Goal: Find contact information: Find contact information

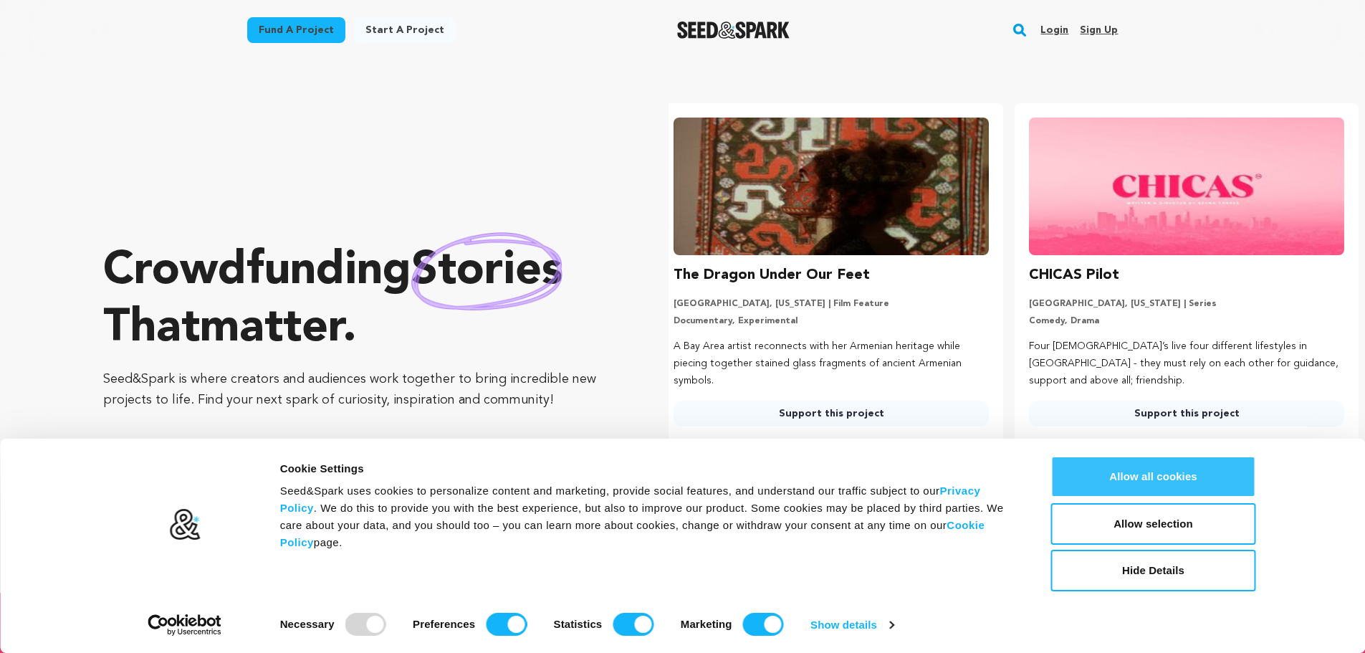
scroll to position [0, 367]
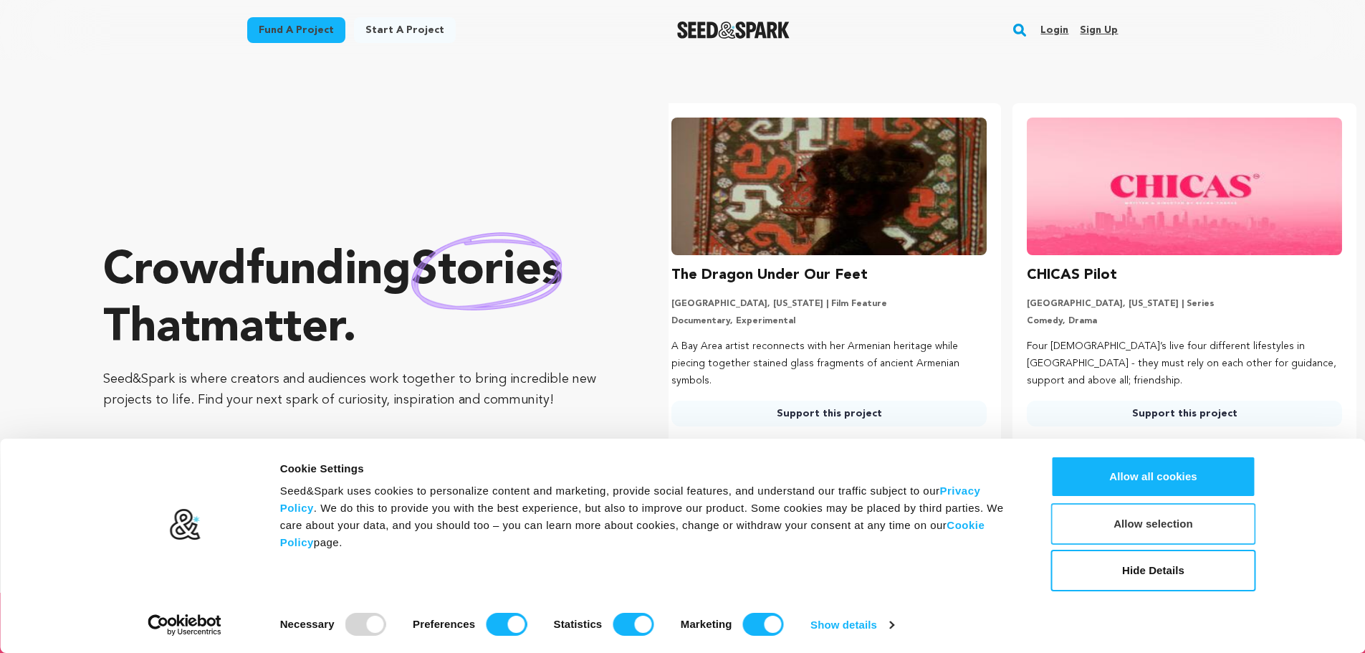
click at [1142, 528] on button "Allow selection" at bounding box center [1154, 524] width 205 height 42
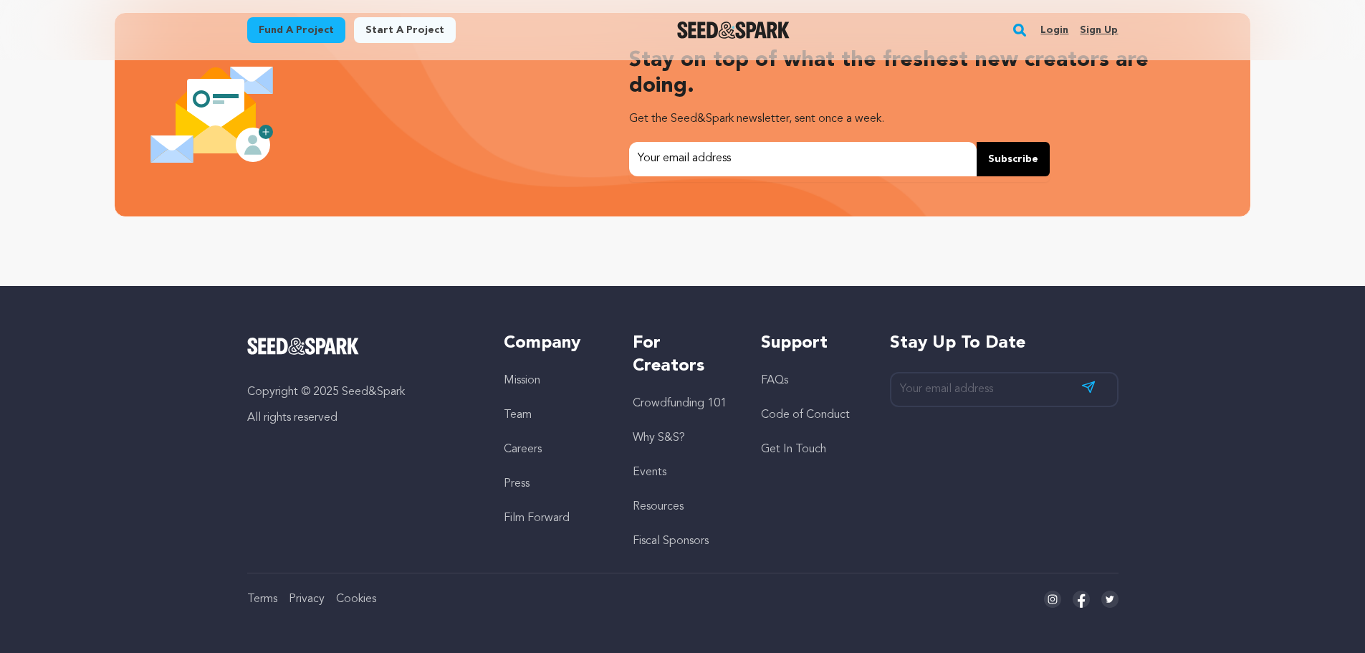
click at [518, 412] on link "Team" at bounding box center [518, 414] width 28 height 11
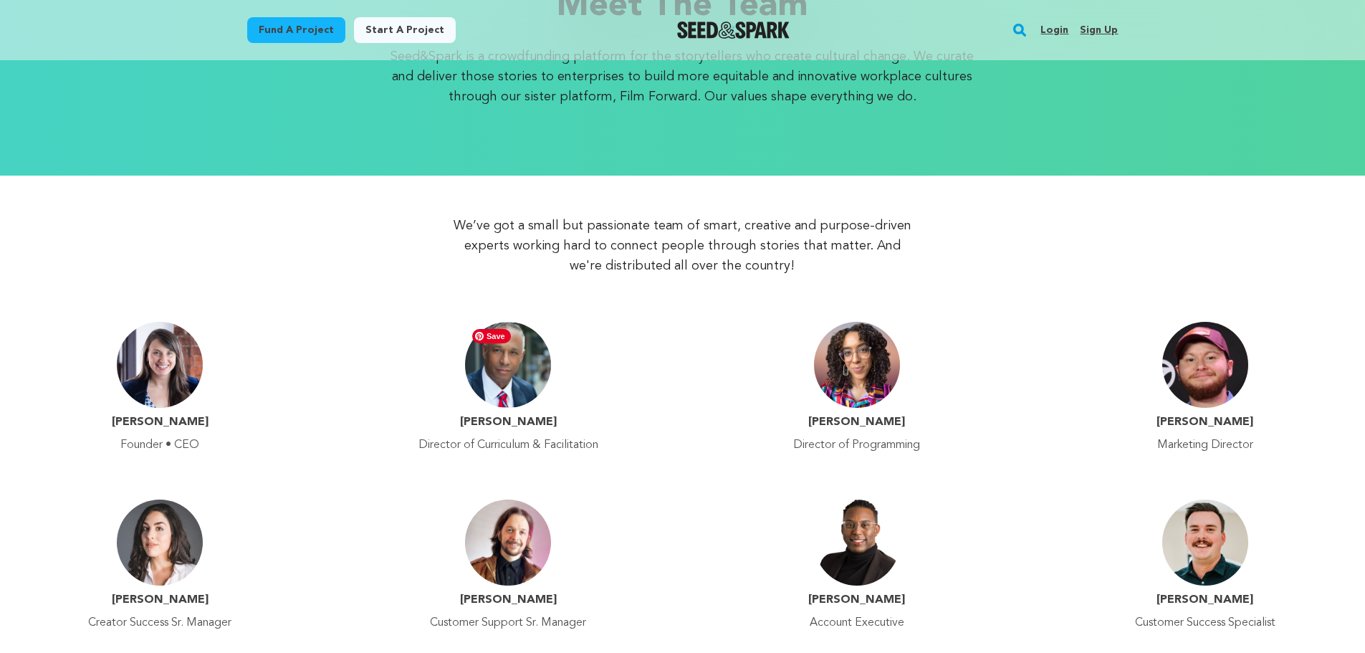
scroll to position [143, 0]
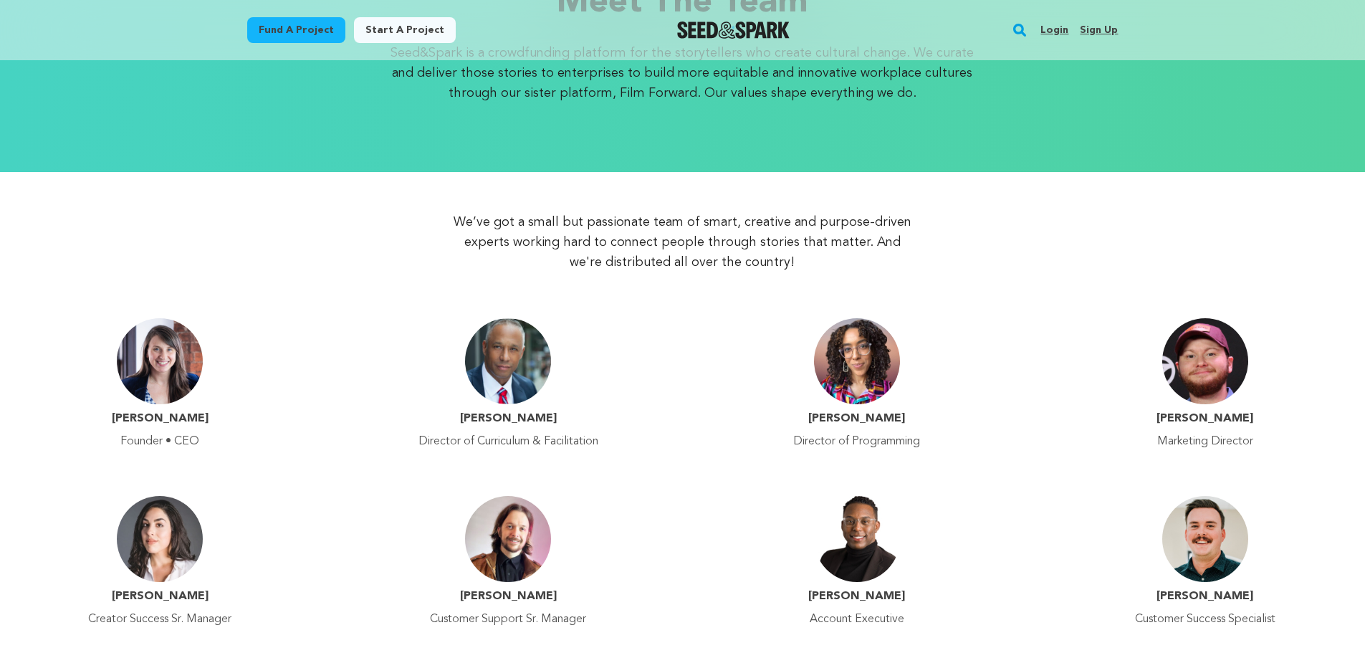
click at [157, 419] on h4 "Emily Best" at bounding box center [160, 418] width 97 height 17
click at [150, 443] on p "Founder • CEO" at bounding box center [159, 441] width 79 height 17
click at [160, 369] on img at bounding box center [160, 361] width 86 height 86
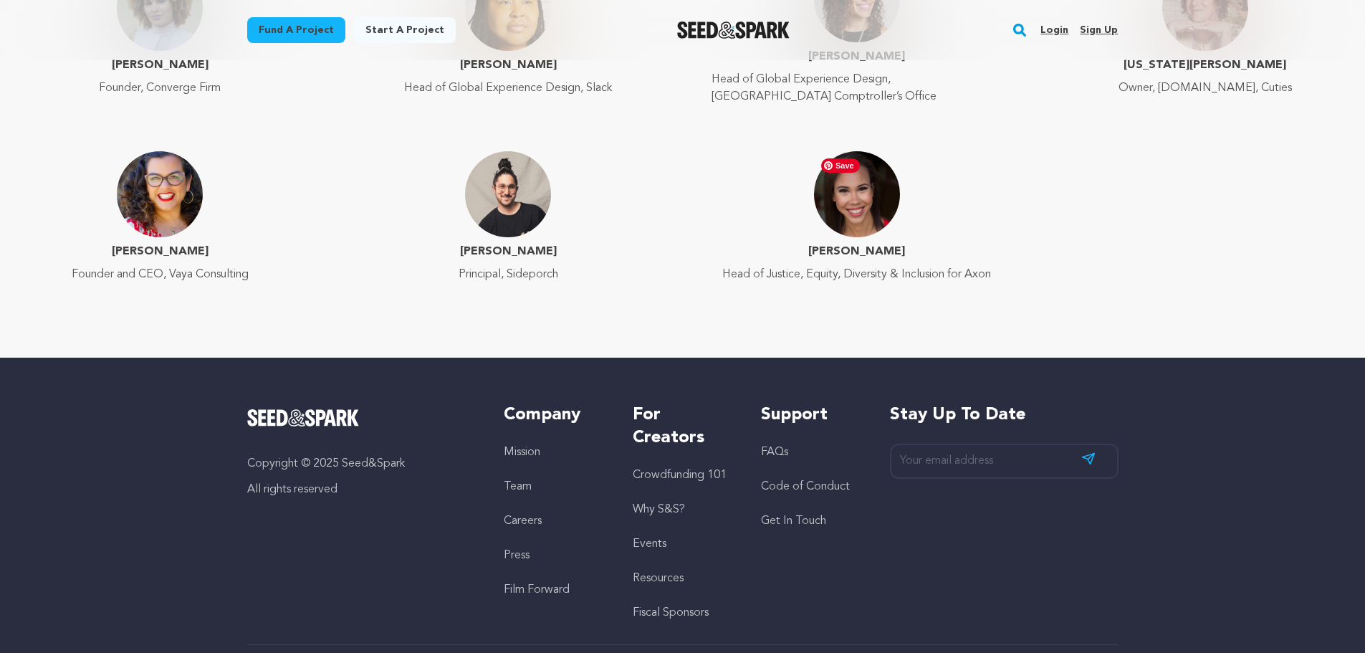
scroll to position [2341, 0]
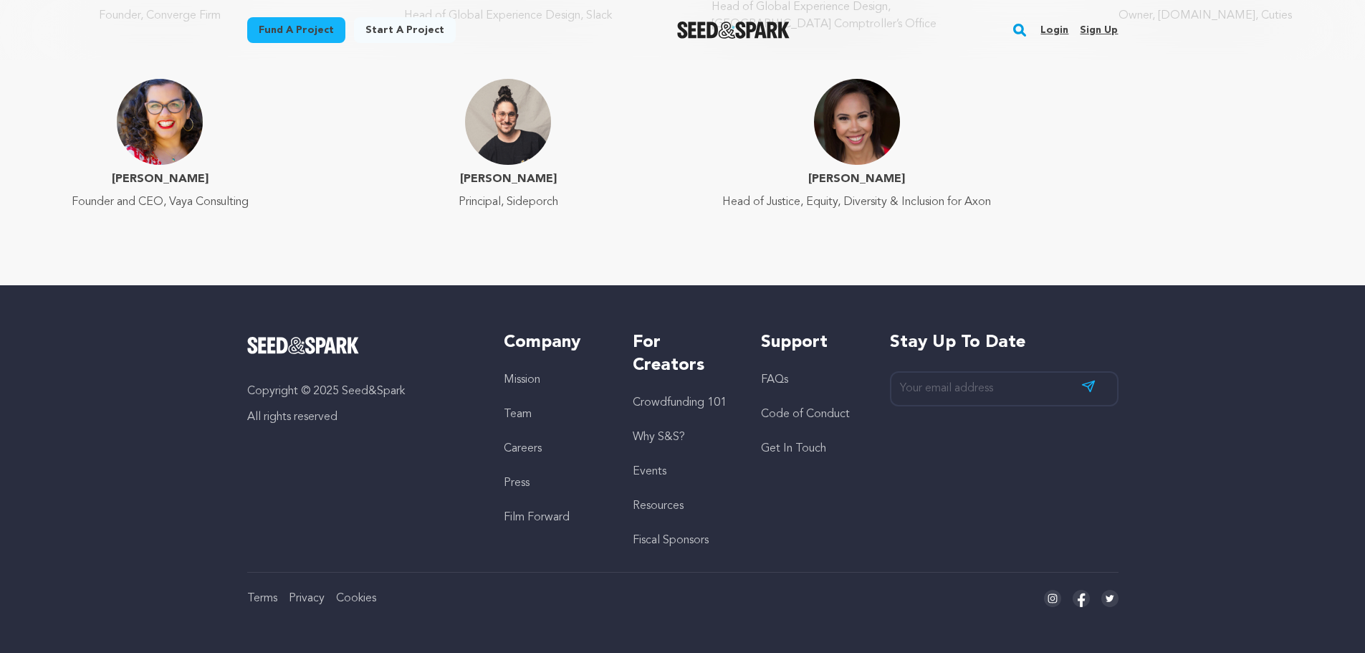
click at [793, 447] on link "Get In Touch" at bounding box center [793, 448] width 65 height 11
